Goal: Task Accomplishment & Management: Complete application form

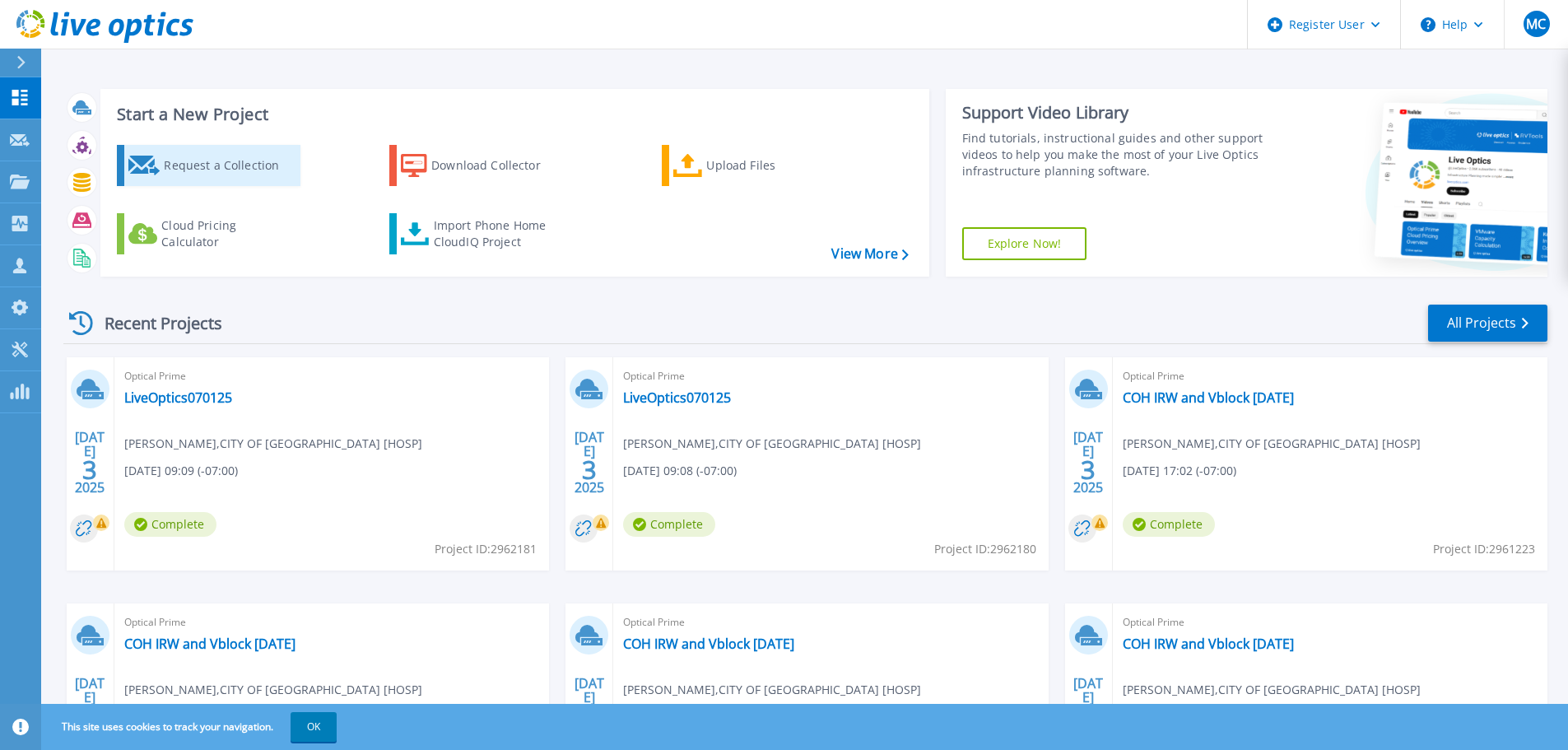
click at [243, 170] on div "Request a Collection" at bounding box center [229, 165] width 131 height 33
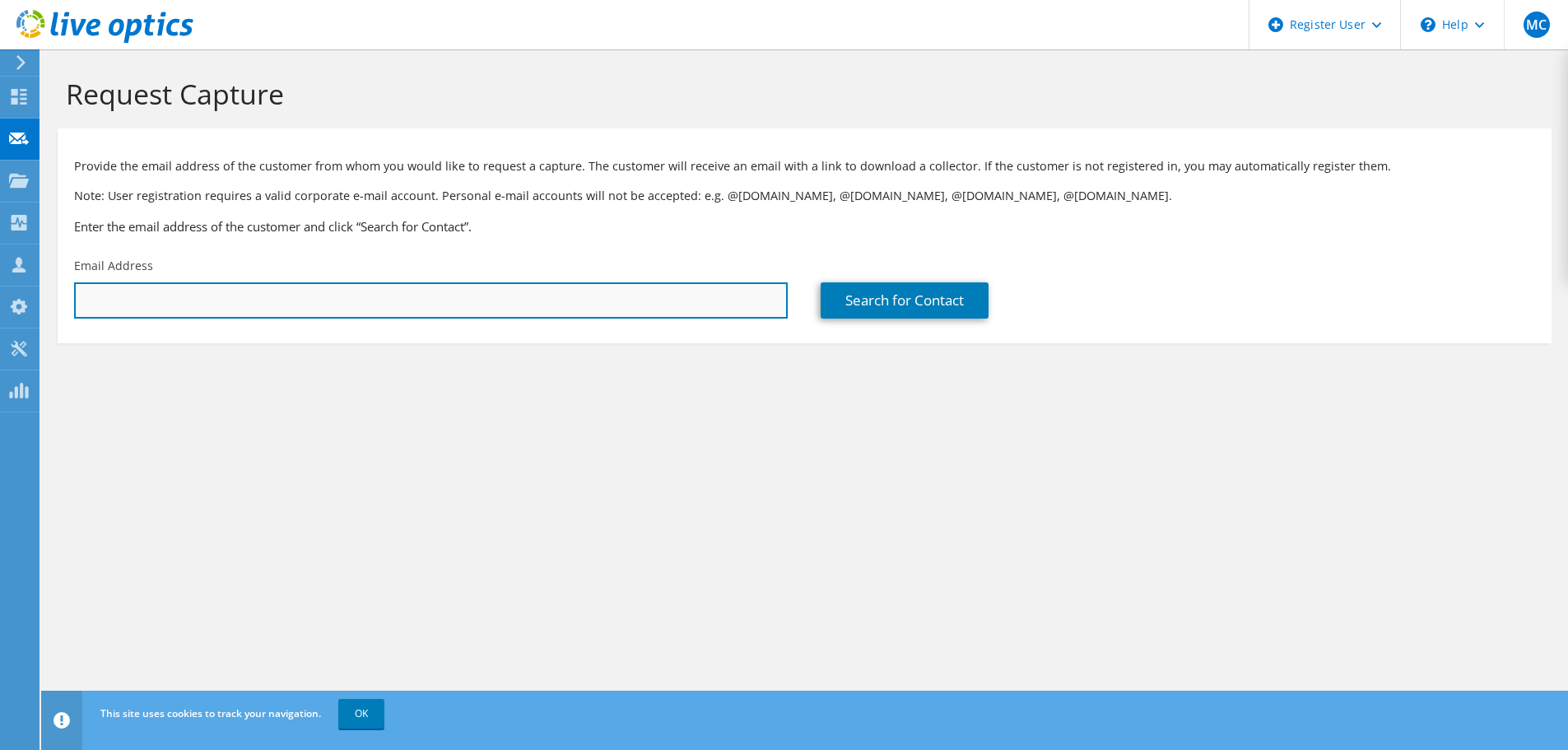
click at [322, 297] on input "text" at bounding box center [431, 300] width 714 height 36
paste input "stephen.davis@aecom.com"
type input "stephen.davis@aecom.com"
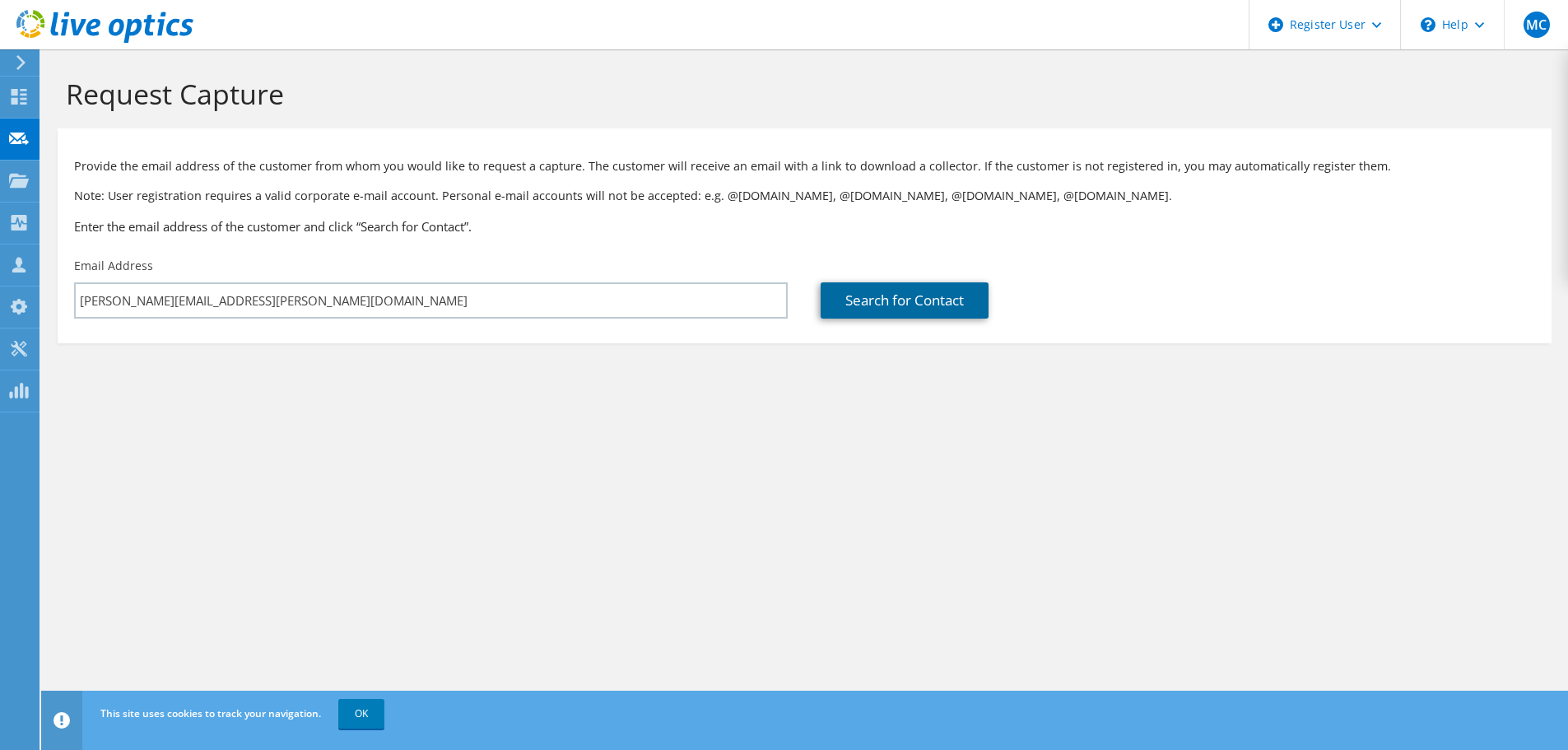
click at [911, 302] on link "Search for Contact" at bounding box center [904, 300] width 168 height 36
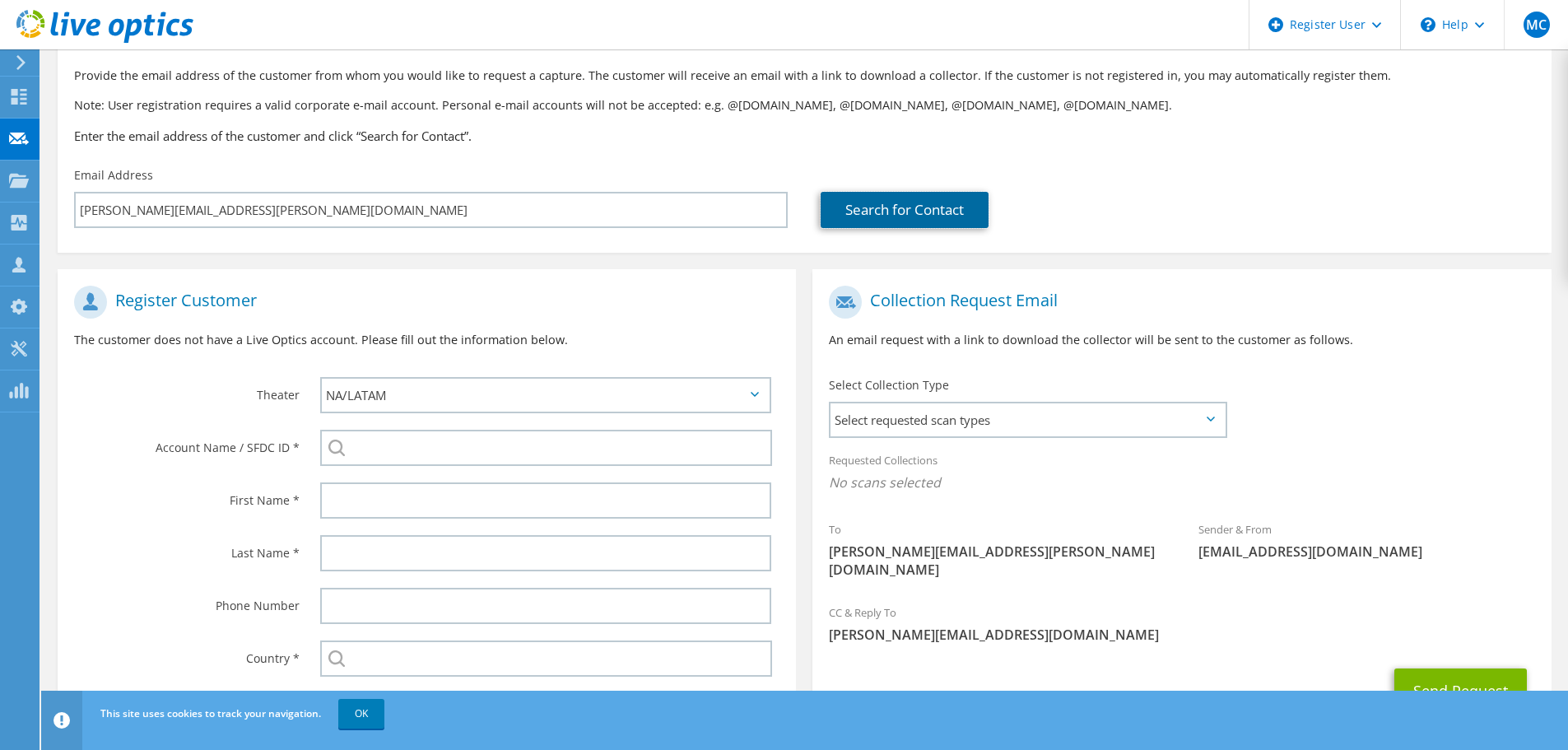
scroll to position [186, 0]
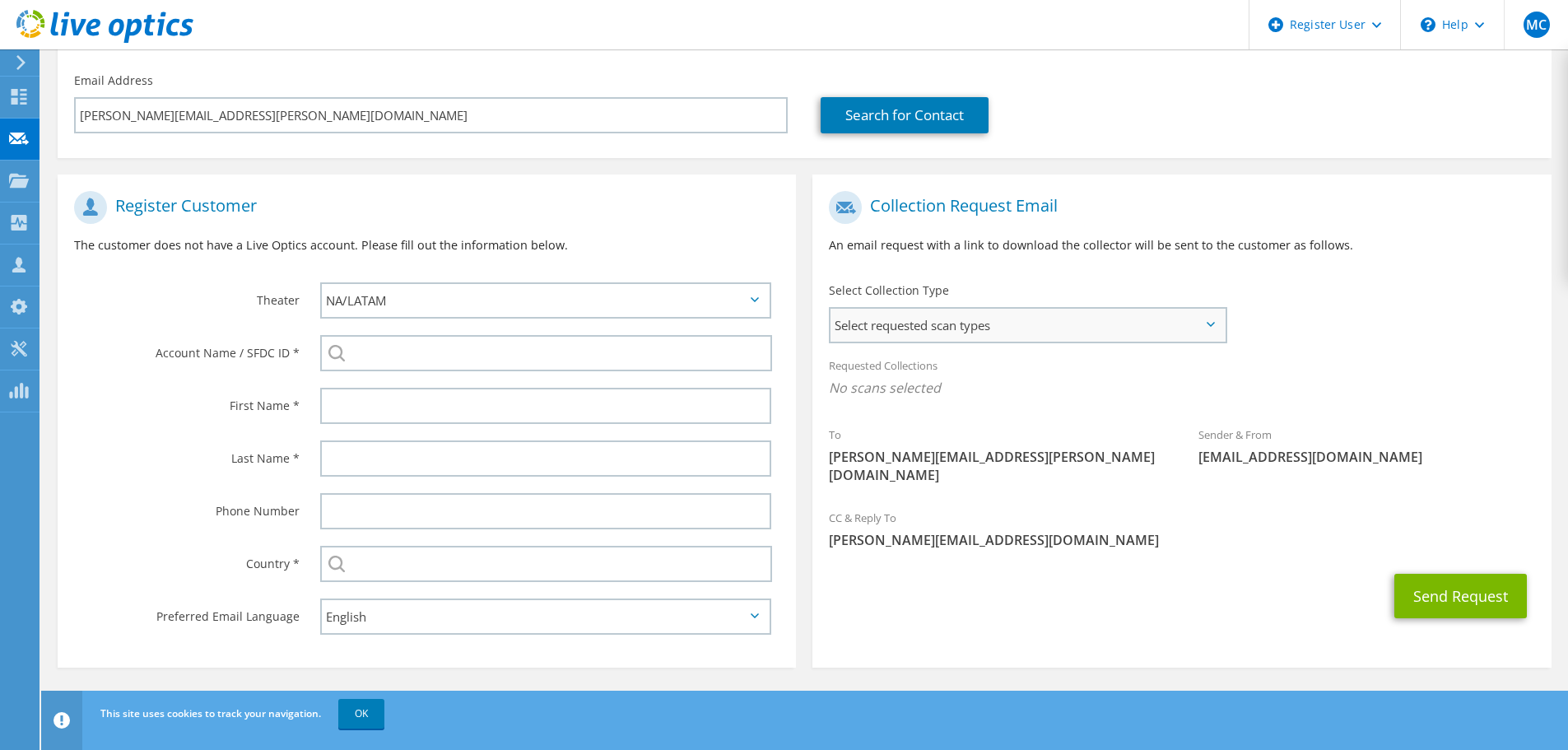
click at [907, 309] on span "Select requested scan types" at bounding box center [1028, 325] width 394 height 33
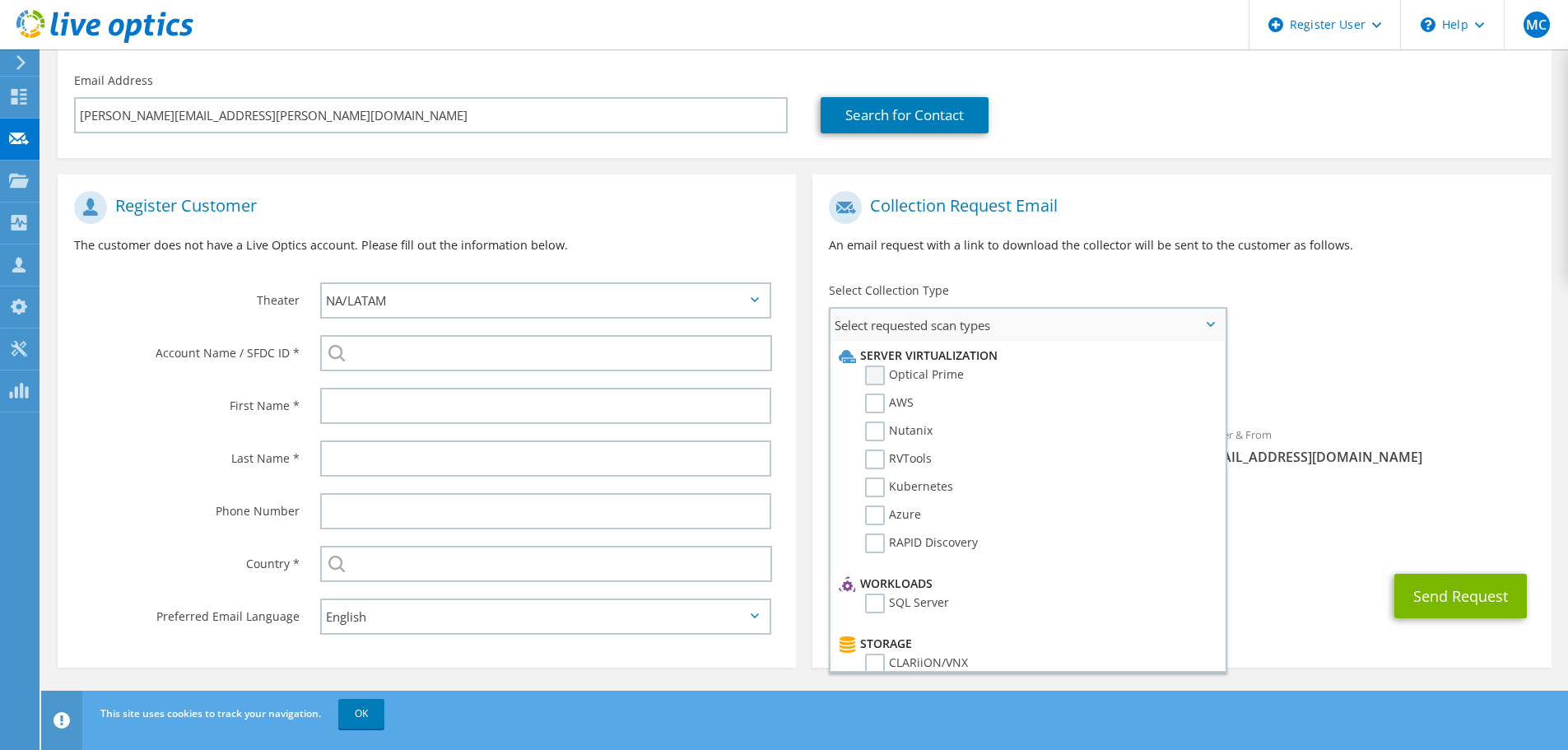
click at [906, 382] on label "Optical Prime" at bounding box center [914, 375] width 98 height 19
click at [0, 0] on input "Optical Prime" at bounding box center [0, 0] width 0 height 0
click at [1042, 327] on span "Select requested scan types" at bounding box center [1028, 325] width 394 height 33
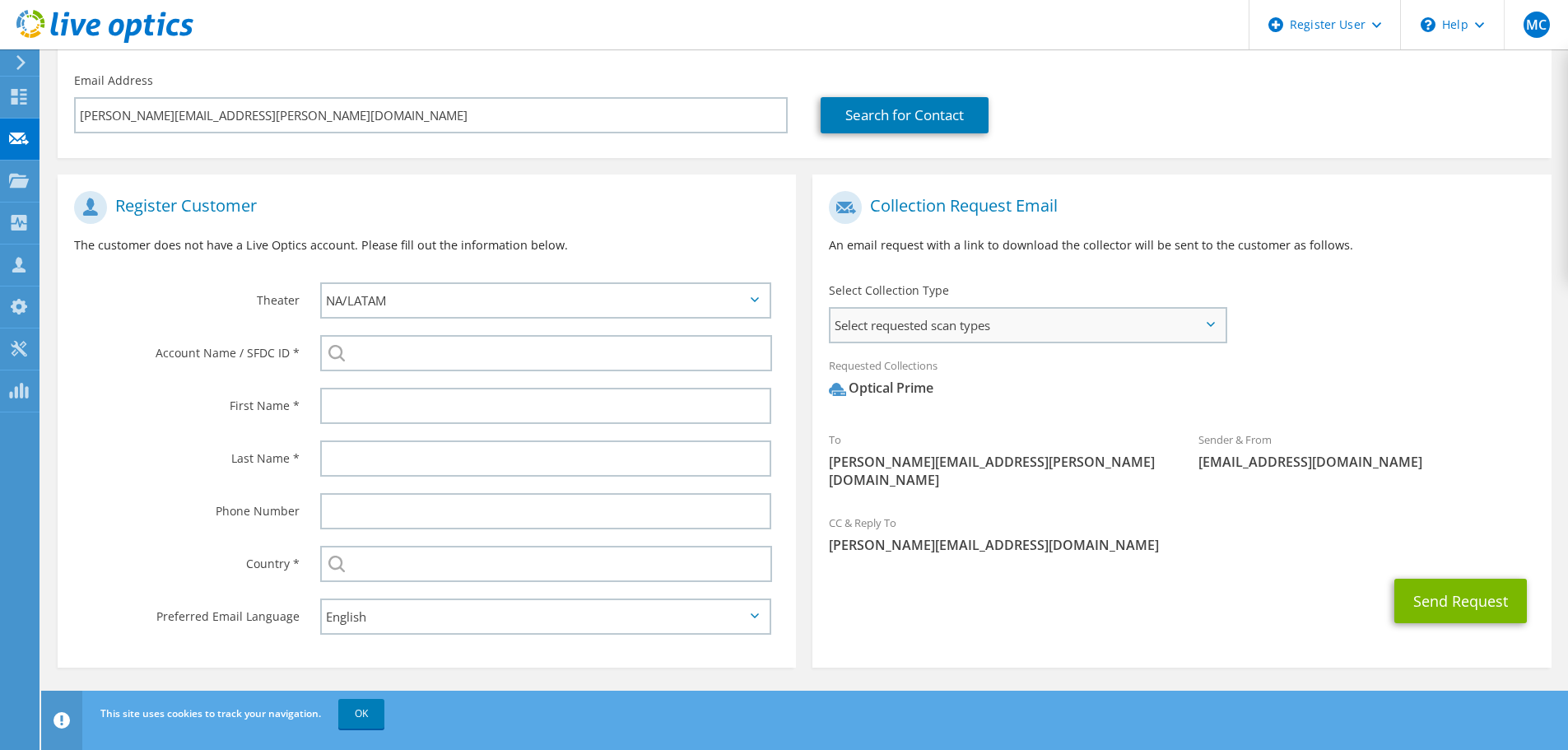
click at [1040, 332] on span "Select requested scan types" at bounding box center [1028, 325] width 394 height 33
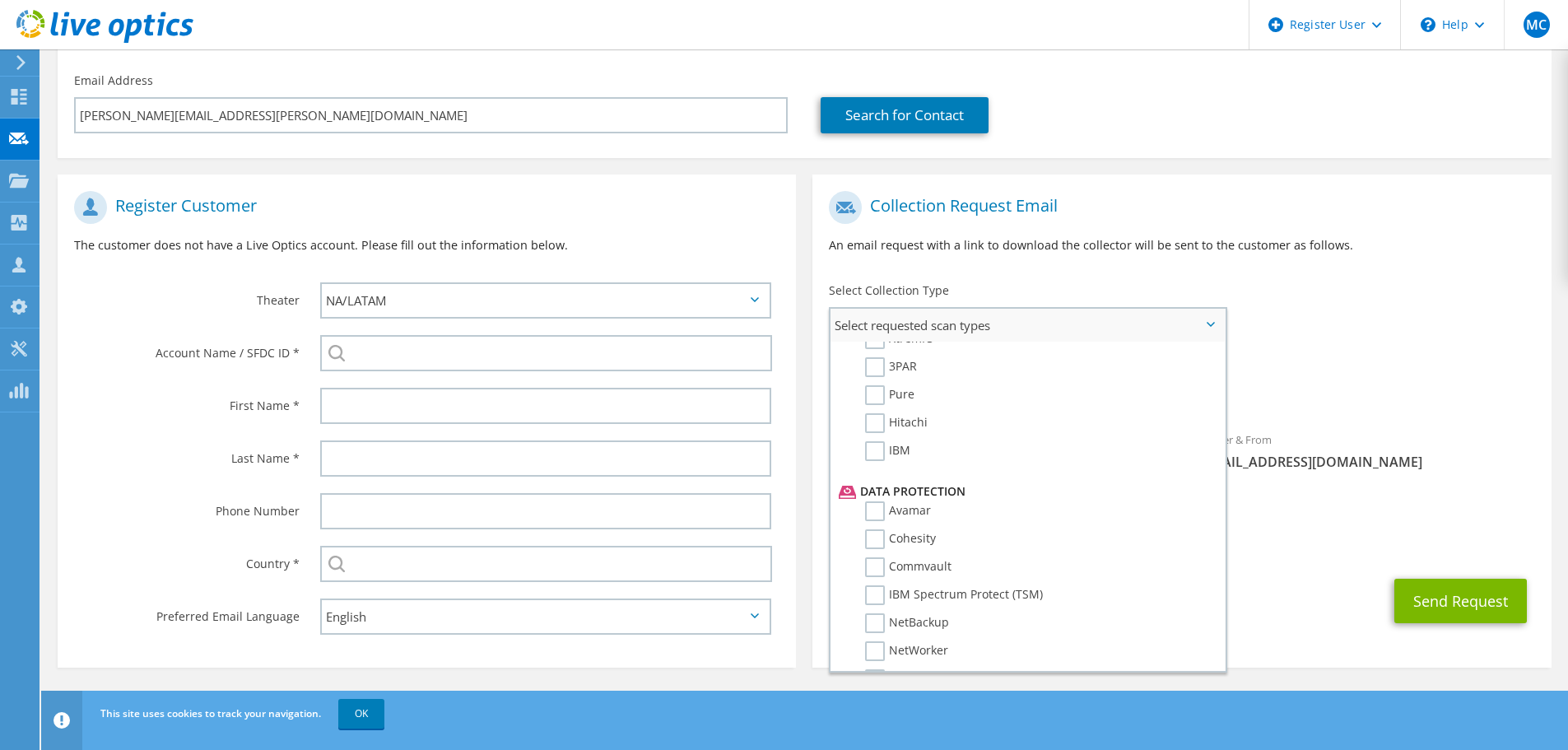
scroll to position [727, 0]
